Goal: Use online tool/utility: Utilize a website feature to perform a specific function

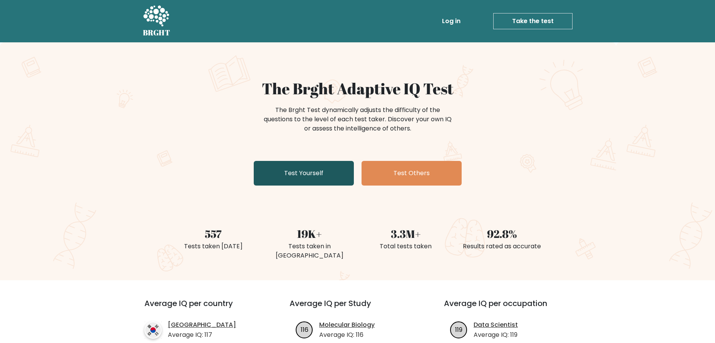
click at [318, 178] on link "Test Yourself" at bounding box center [304, 173] width 100 height 25
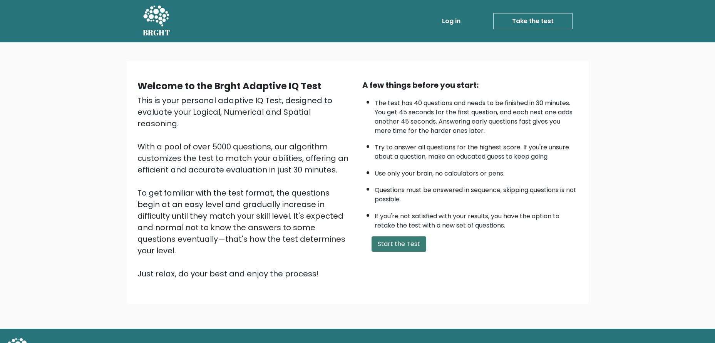
click at [416, 249] on button "Start the Test" at bounding box center [398, 243] width 55 height 15
